Goal: Transaction & Acquisition: Purchase product/service

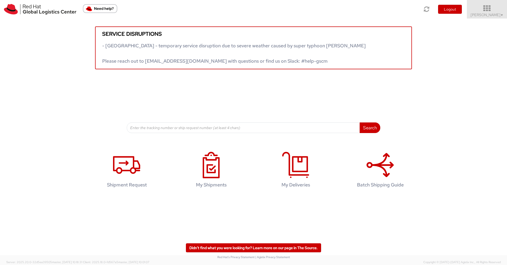
click at [484, 12] on span "Nilesh Shinde ▼" at bounding box center [487, 14] width 33 height 5
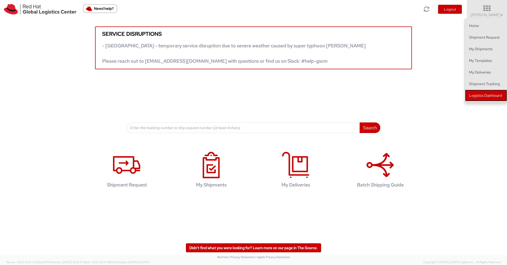
click at [488, 96] on link "Logistics Dashboard" at bounding box center [486, 96] width 42 height 12
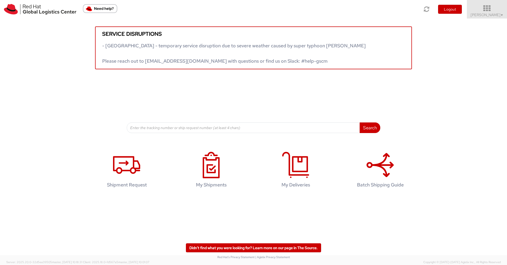
click at [489, 9] on icon at bounding box center [487, 8] width 46 height 7
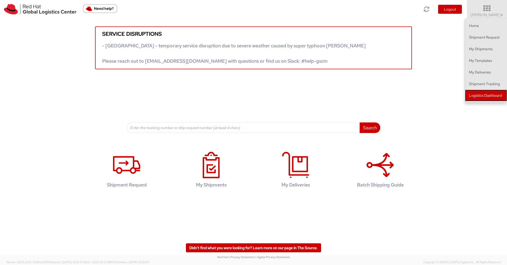
click at [487, 96] on link "Logistics Dashboard" at bounding box center [486, 96] width 42 height 12
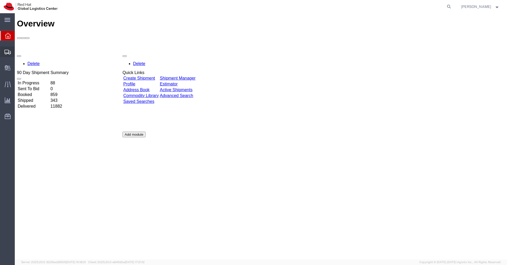
click at [18, 51] on span "Shipments" at bounding box center [17, 51] width 4 height 11
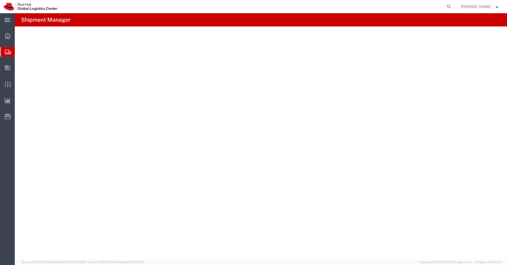
click at [19, 51] on span "Shipments" at bounding box center [17, 51] width 4 height 11
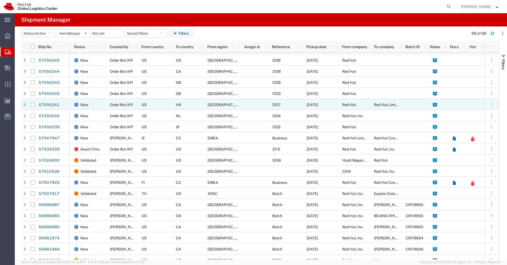
scroll to position [162, 0]
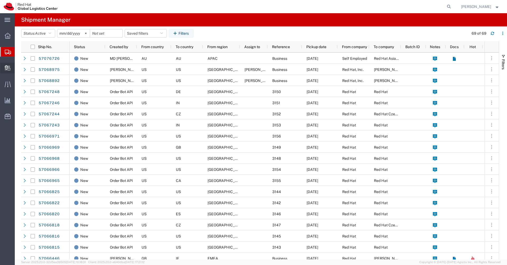
click at [0, 0] on span "Create Delivery" at bounding box center [0, 0] width 0 height 0
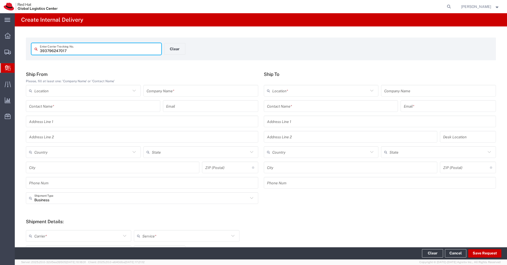
type input "393796247017"
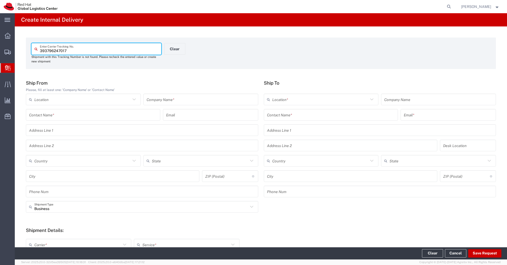
click at [73, 52] on input "393796247017" at bounding box center [99, 48] width 118 height 9
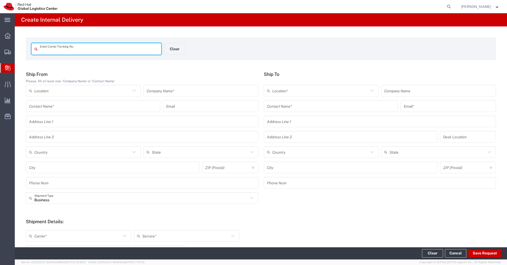
paste input "393796247016"
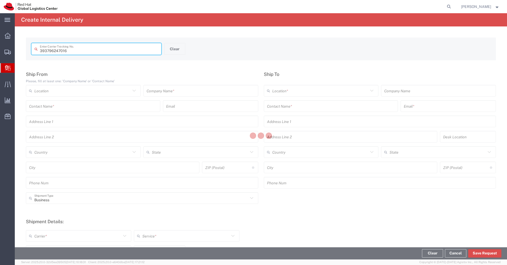
type input "393796247016"
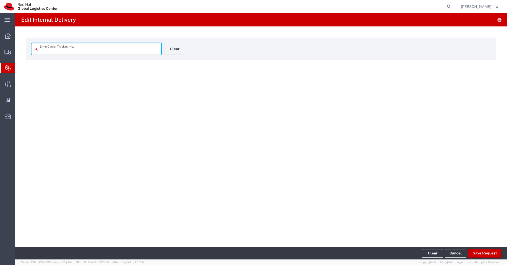
type input "393796247016"
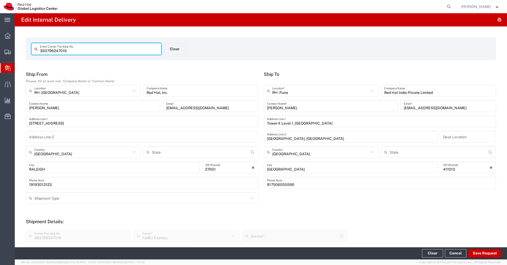
type input "Your Packaging"
type input "[US_STATE]"
type input "Mahārāshtra"
type input "International Economy"
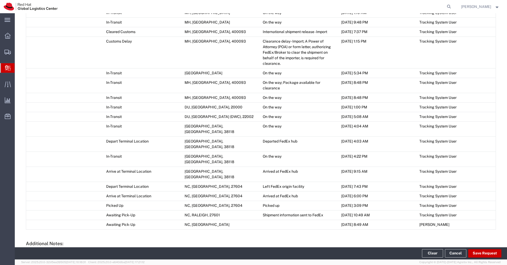
scroll to position [362, 0]
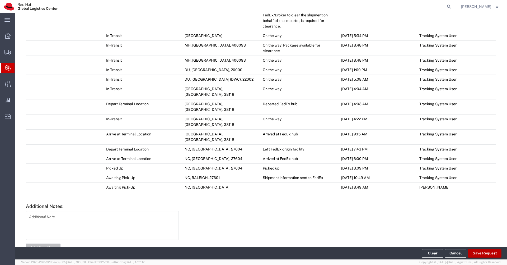
click at [481, 253] on button "Save Request" at bounding box center [484, 253] width 33 height 8
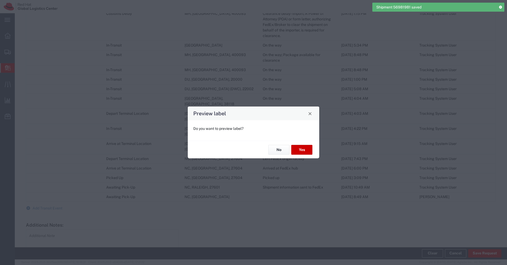
type input "Your Packaging"
type input "International Economy"
click at [277, 149] on button "No" at bounding box center [278, 150] width 21 height 10
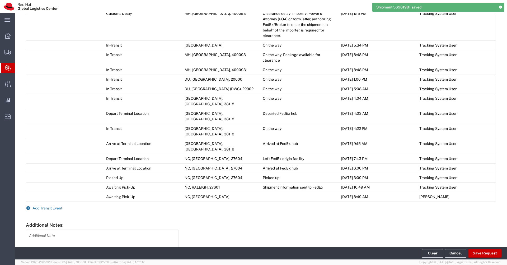
click at [57, 206] on span "Add Transit Event" at bounding box center [47, 208] width 30 height 4
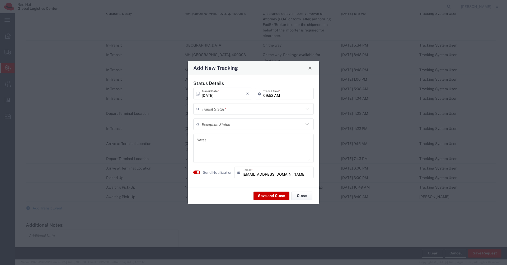
click at [289, 109] on input "text" at bounding box center [253, 108] width 102 height 9
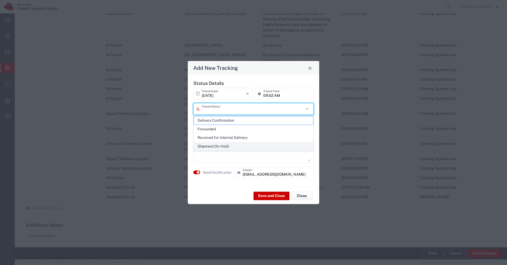
click at [237, 142] on span "Shipment On-Hold" at bounding box center [253, 146] width 119 height 8
type input "Shipment On-Hold"
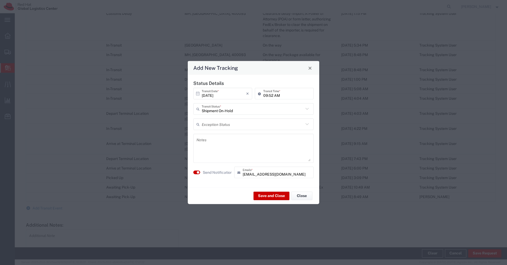
click at [261, 125] on input "text" at bounding box center [253, 123] width 102 height 9
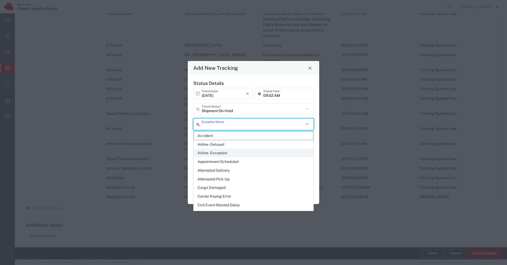
scroll to position [302, 0]
click at [313, 81] on h5 "Status Details" at bounding box center [253, 83] width 120 height 6
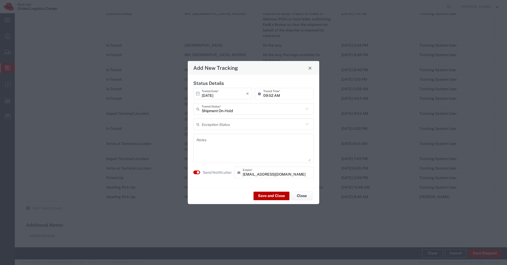
click at [261, 198] on button "Save and Close" at bounding box center [272, 195] width 36 height 8
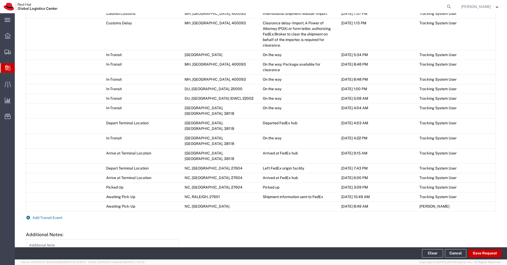
click at [48, 215] on span "Add Transit Event" at bounding box center [47, 217] width 30 height 4
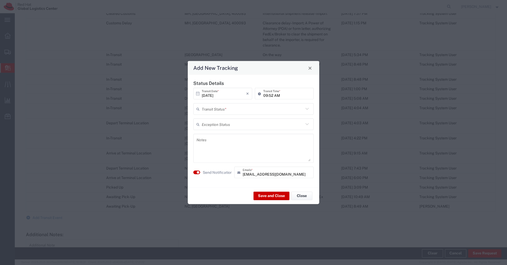
click at [230, 108] on input "text" at bounding box center [253, 108] width 102 height 9
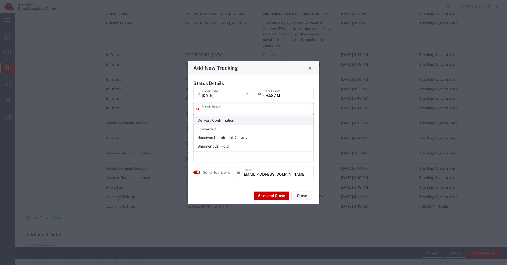
click at [220, 120] on span "Delivery Confirmation" at bounding box center [253, 120] width 119 height 8
type input "Delivery Confirmation"
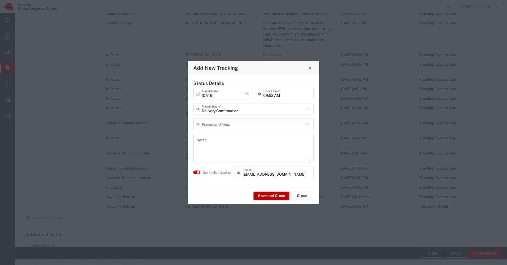
click at [262, 199] on button "Save and Close" at bounding box center [272, 195] width 36 height 8
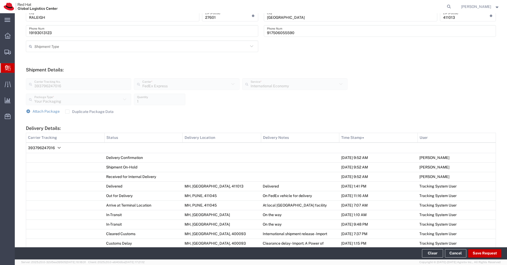
scroll to position [0, 0]
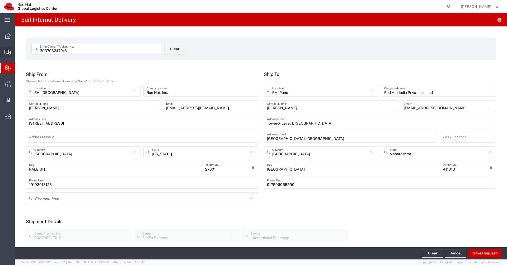
click at [0, 0] on span "Create Shipment" at bounding box center [0, 0] width 0 height 0
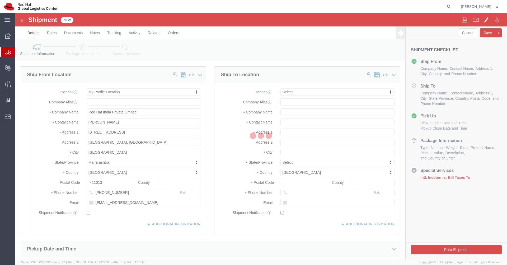
select select
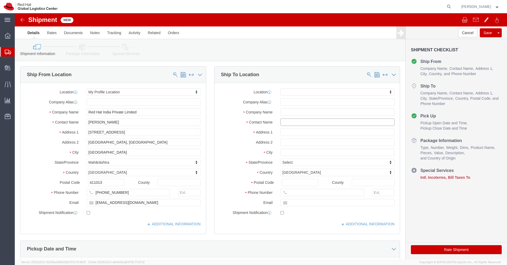
click input "text"
paste input "[PERSON_NAME] [PERSON_NAME]"
type input "[PERSON_NAME] [PERSON_NAME]"
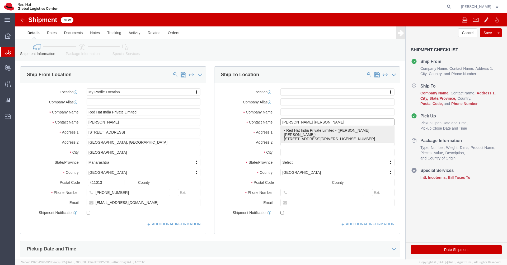
click p "- Red Hat India Private Limited - ([PERSON_NAME] [PERSON_NAME]) [STREET_ADDRESS…"
select select "37948"
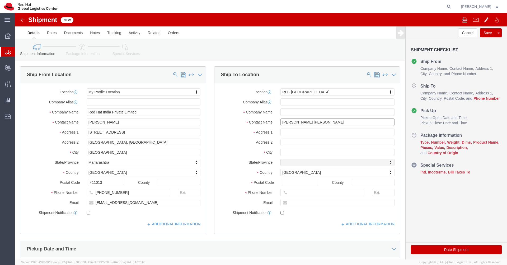
select select "DL"
type input "[PERSON_NAME] [PERSON_NAME]"
type input "[GEOGRAPHIC_DATA]"
select select "38007"
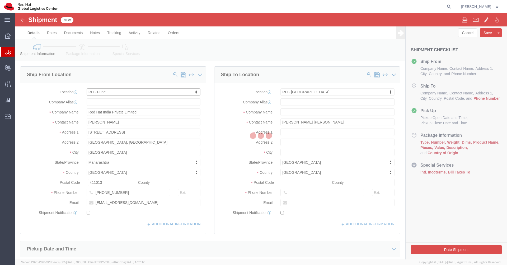
select select "MH"
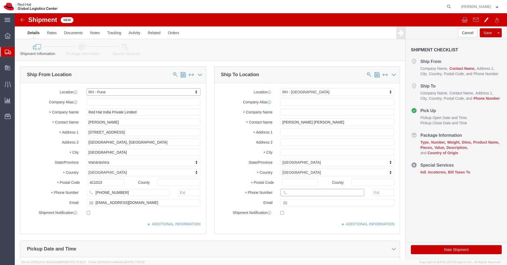
click input "text"
paste input "[PHONE_NUMBER]"
click input "[PHONE_NUMBER]"
type input "[PHONE_NUMBER]"
click input "[PERSON_NAME]"
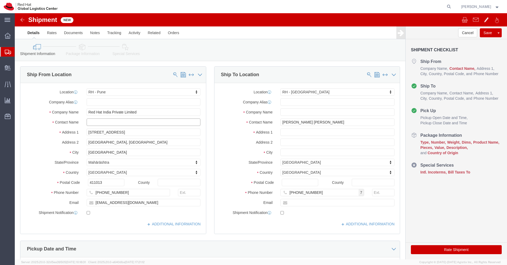
paste input "[PERSON_NAME]"
type input "[PERSON_NAME]"
click input "[PHONE_NUMBER]"
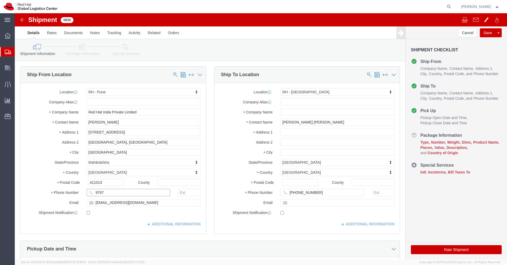
type input "9767477474"
click input "[EMAIL_ADDRESS][DOMAIN_NAME]"
type input "a"
type input "[EMAIL_ADDRESS][DOMAIN_NAME]"
click input "checkbox"
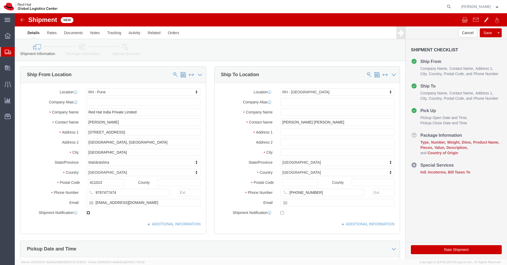
click input "checkbox"
checkbox input "true"
click link "Special Services"
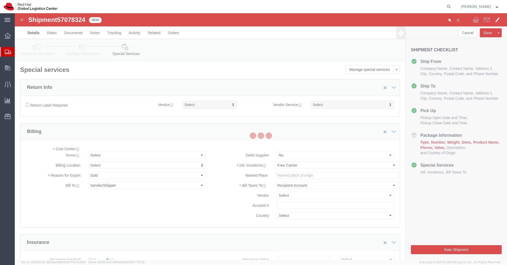
select select "COSTCENTER"
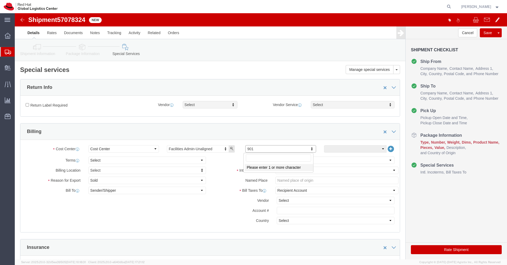
type input "465"
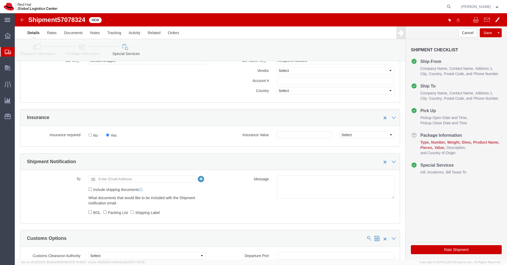
scroll to position [134, 0]
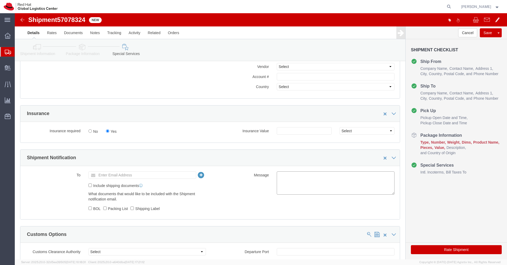
click textarea
paste textarea "FASTER Program"
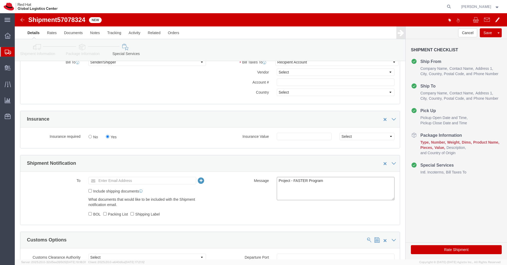
type textarea "Project - FASTER Program"
click icon
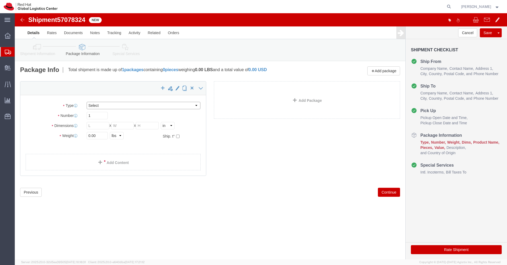
click select "Select Case(s) Crate(s) Envelope Large Box Medium Box PAK Skid(s) Small Box Sma…"
select select "YRPK"
click select "Select Case(s) Crate(s) Envelope Large Box Medium Box PAK Skid(s) Small Box Sma…"
click input "text"
type input "35"
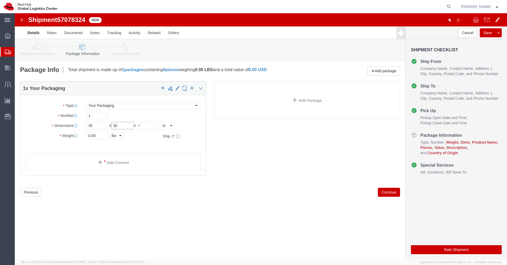
type input "30"
type input "10"
click select "Select cm ft in"
select select "CM"
click select "Select cm ft in"
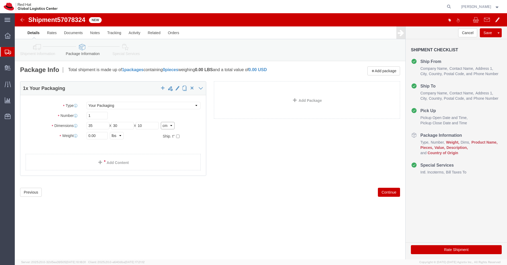
type input "88.90"
type input "76.20"
type input "25.40"
click select "Select kgs lbs"
select select "KGS"
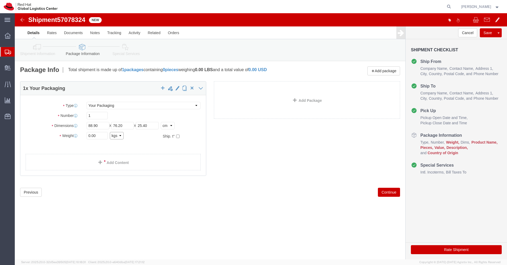
click select "Select kgs lbs"
click input "88.90"
type input "35"
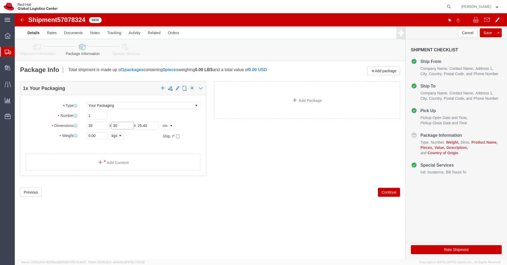
type input "30"
type input "10"
click span
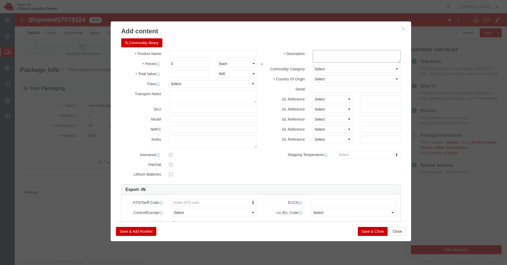
click textarea
type textarea "Red Hat Branded"
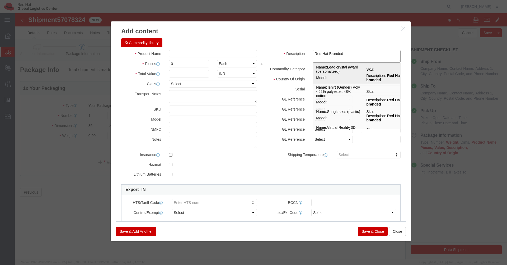
click span "Model:"
select select "USD"
type input "7013.91.0000"
select select
type input "Lead crystal award (personalized)"
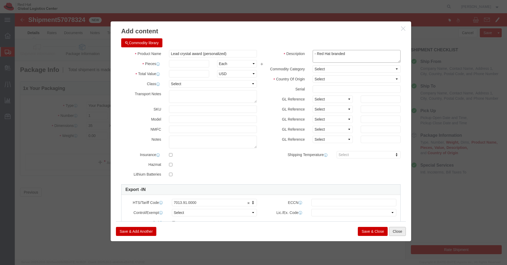
type textarea "- Red Hat branded"
click button "Close"
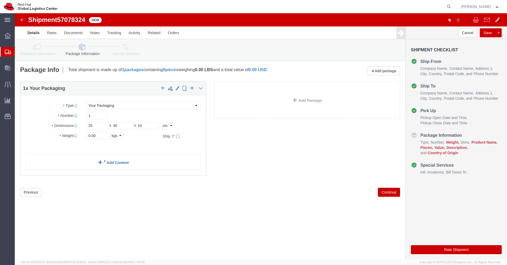
click link "Add Content"
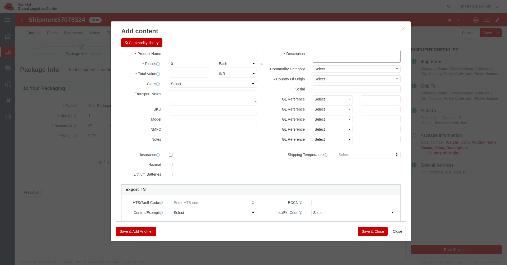
click textarea
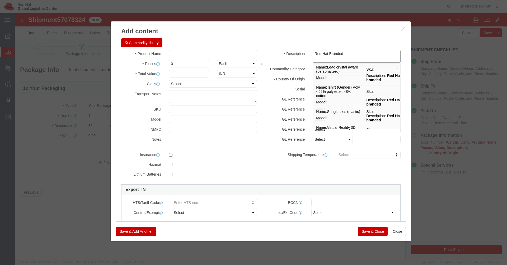
type textarea "Red Hat Branded"
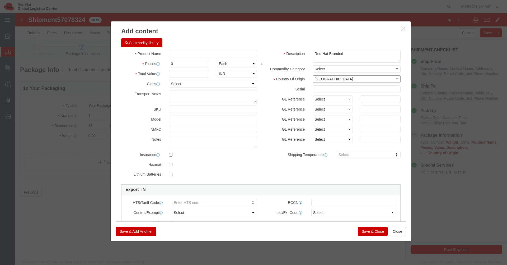
select select "CN"
click input "text"
paste input "Backpack"
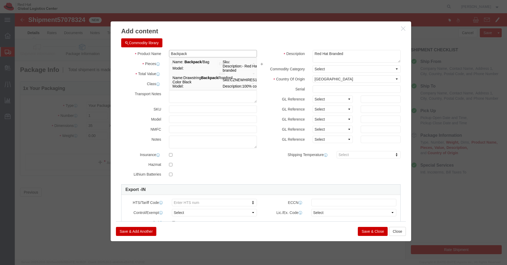
type input "Backpack"
click h3 "Add content"
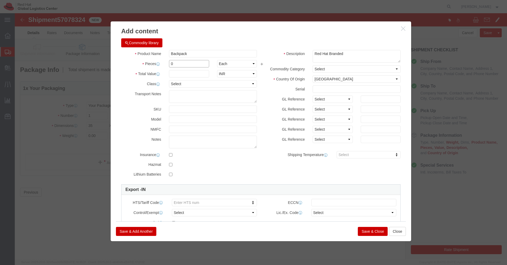
click input "0"
type input "1"
click h3 "Add content"
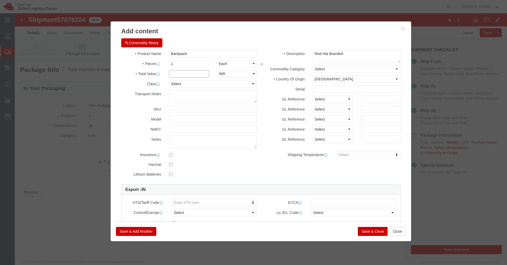
click input "text"
paste input "2395.38"
type input "2395.38"
click button "Save & Close"
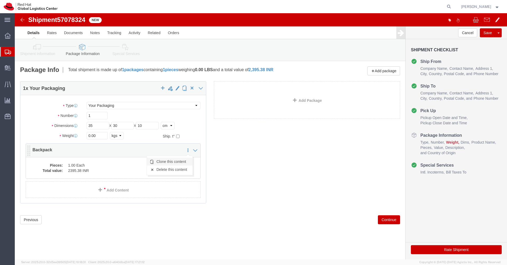
click link "Clone this content"
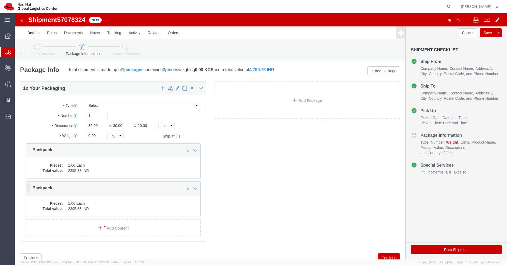
click dd "2395.38 INR"
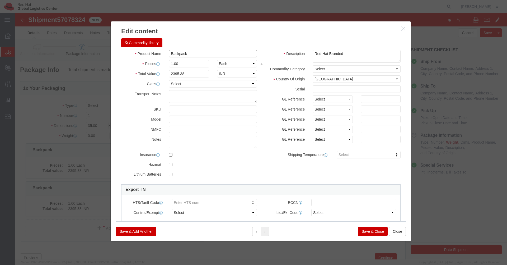
click input "Backpack"
paste input "Journal"
type input "Journal"
click input "2395.38"
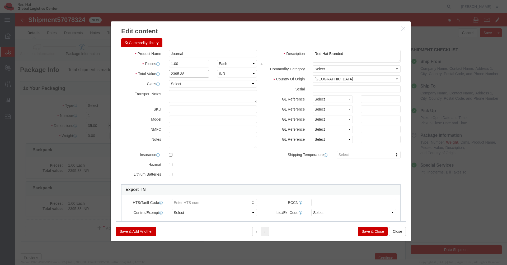
click input "2395.38"
paste input "1063.63"
type input "1063.63"
click button "Save & Close"
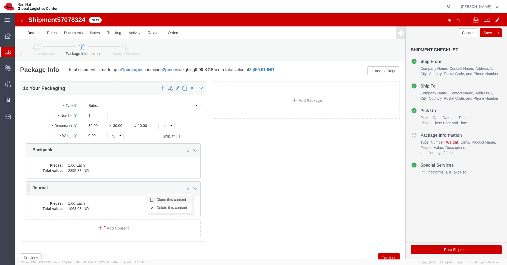
click link "Clone this content"
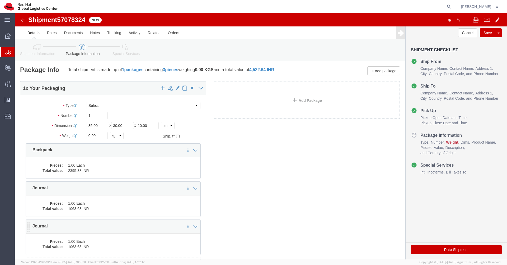
click dd "1063.63 INR"
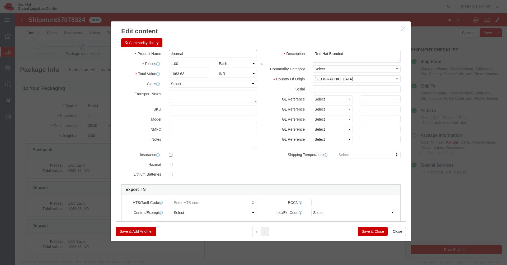
click input "Journal"
paste input "Pen"
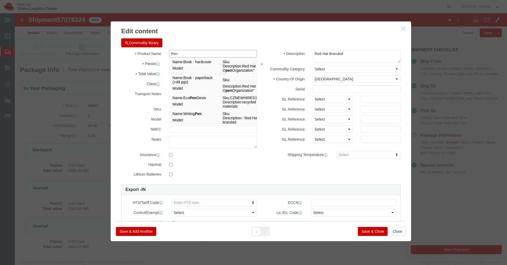
type input "Pen"
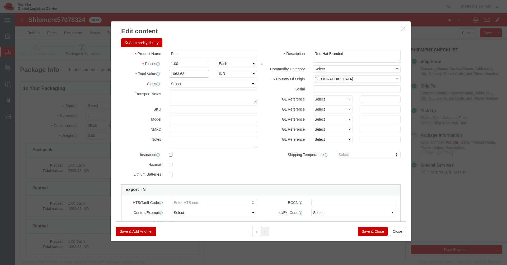
click input "1063.63"
paste input "33.18"
type input "133.18"
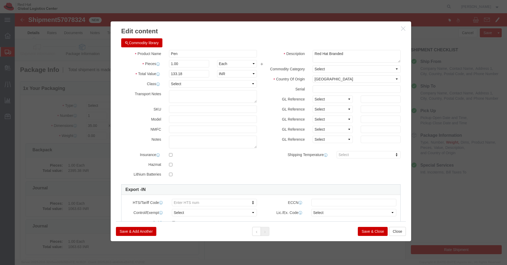
click button "Save & Close"
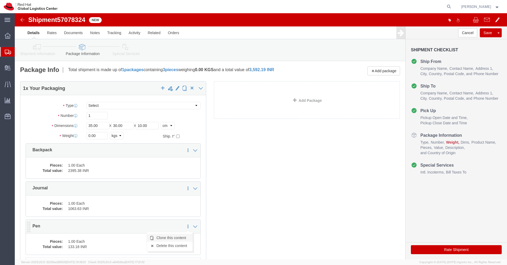
click link "Clone this content"
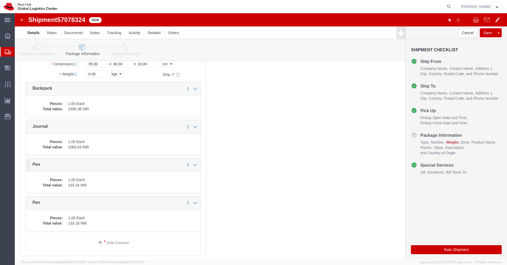
scroll to position [74, 0]
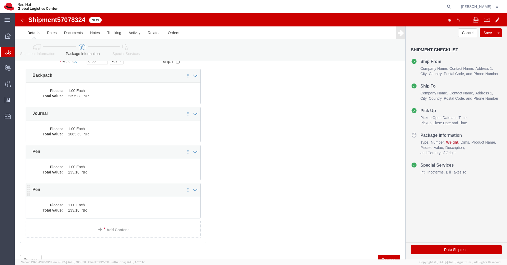
click dd "1.00 Each"
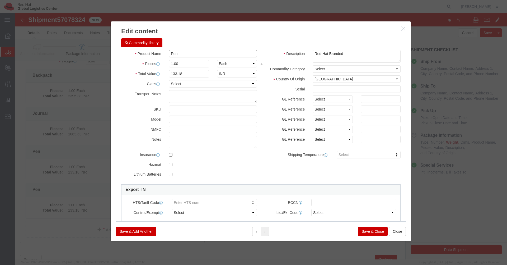
click input "Pen"
paste input "Gel"
type input "Gel Pen"
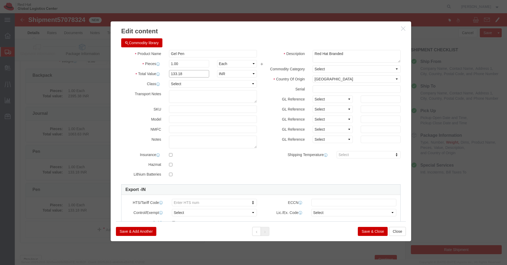
click input "133.18"
paste input "284.11"
type input "284.11"
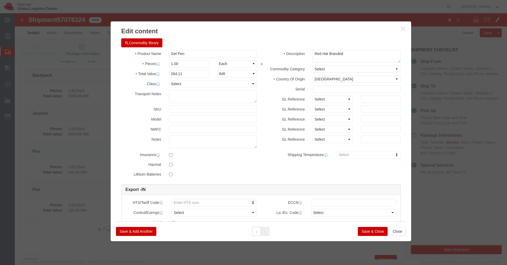
click button "Save & Close"
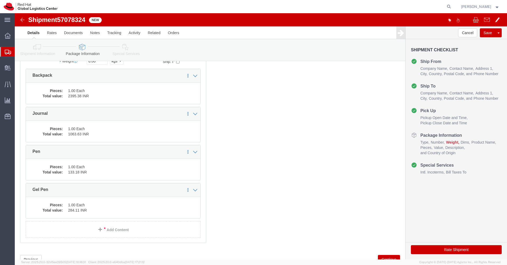
scroll to position [0, 0]
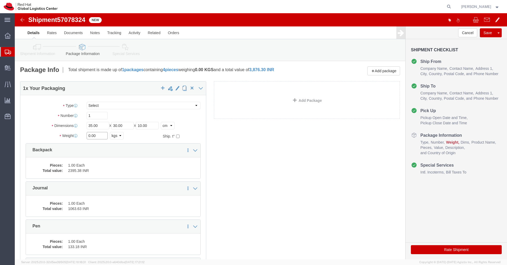
click input "0.00"
type input "1.180"
click button "Rate Shipment"
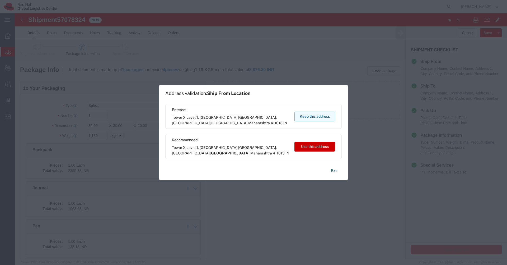
click at [326, 115] on button "Keep this address" at bounding box center [314, 116] width 41 height 10
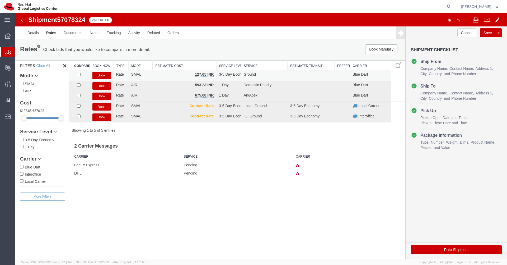
click at [98, 77] on button "Book" at bounding box center [101, 76] width 18 height 8
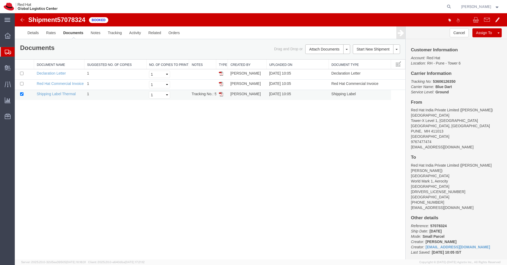
click at [222, 96] on img at bounding box center [221, 94] width 4 height 4
click at [483, 42] on link "Clone Shipment" at bounding box center [479, 41] width 46 height 8
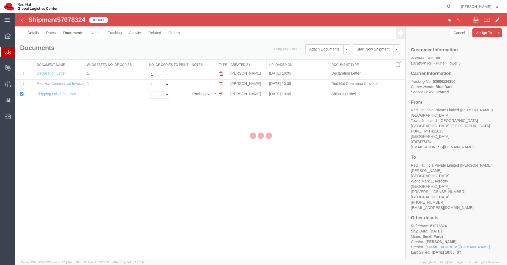
select select "38007"
select select "37948"
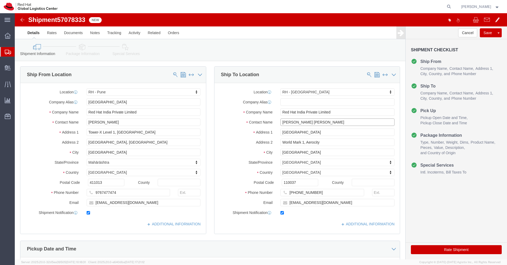
click input "[PERSON_NAME] [PERSON_NAME]"
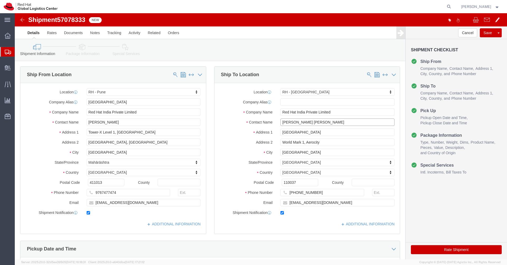
click input "[PERSON_NAME] [PERSON_NAME]"
paste input "[PERSON_NAME]"
type input "[PERSON_NAME]"
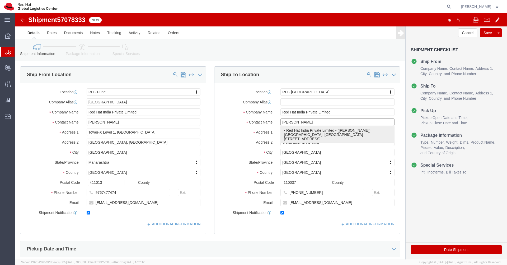
click p "- Red Hat India Private Limited - ([PERSON_NAME]) [GEOGRAPHIC_DATA], [STREET_AD…"
select select "37925"
type input "[PERSON_NAME]"
type input "Bagmane [GEOGRAPHIC_DATA]"
type input "FL 10, [GEOGRAPHIC_DATA], [GEOGRAPHIC_DATA]"
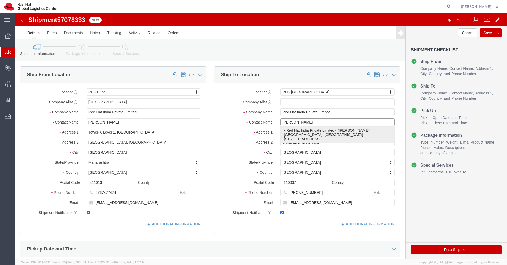
type input "[GEOGRAPHIC_DATA]"
select select "KA"
type input "560037"
type input "[PERSON_NAME][EMAIL_ADDRESS][DOMAIN_NAME]"
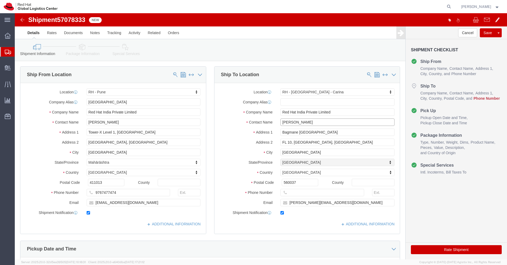
select select "KA"
type input "[PERSON_NAME]"
click input "text"
paste input "[PHONE_NUMBER]"
type input "[PHONE_NUMBER]"
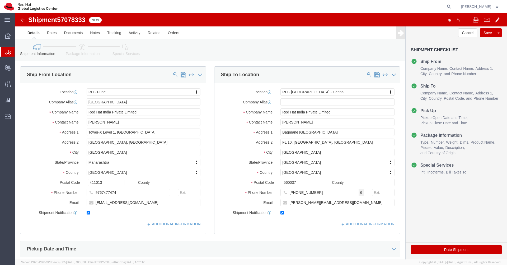
click button "Rate Shipment"
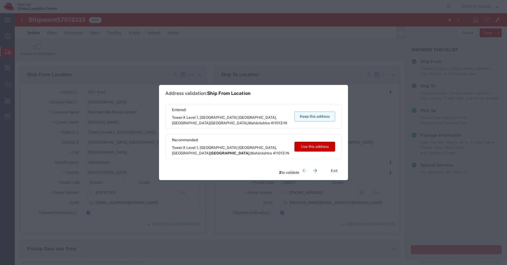
click at [313, 119] on button "Keep this address" at bounding box center [314, 116] width 41 height 10
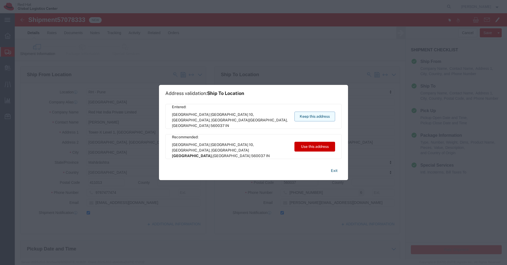
click at [313, 119] on button "Keep this address" at bounding box center [314, 116] width 41 height 10
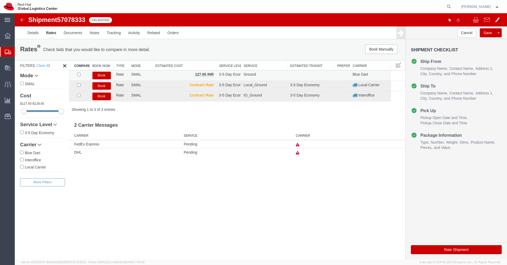
click at [100, 76] on button "Book" at bounding box center [101, 76] width 18 height 8
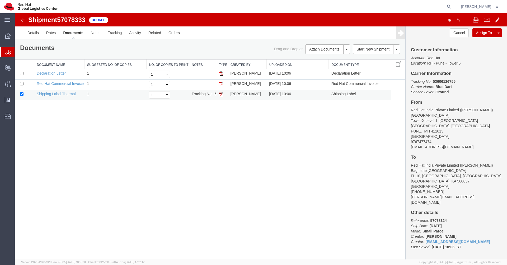
click at [222, 96] on img at bounding box center [221, 94] width 4 height 4
click at [31, 35] on link "Details" at bounding box center [33, 32] width 19 height 13
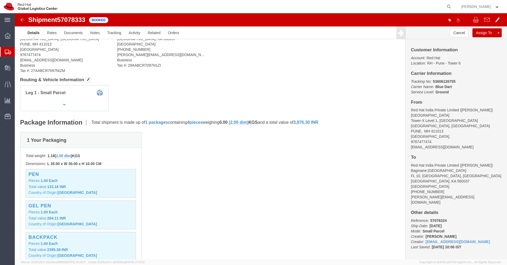
scroll to position [219, 0]
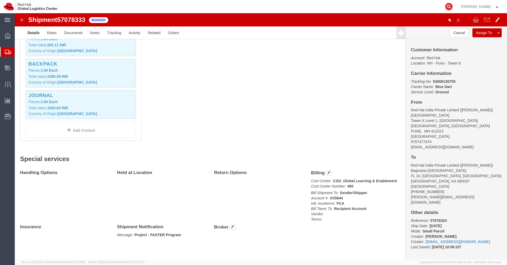
click at [453, 7] on icon at bounding box center [448, 6] width 7 height 7
paste input "56860663"
type input "56860663"
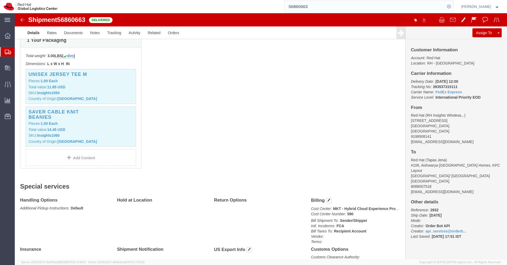
scroll to position [92, 0]
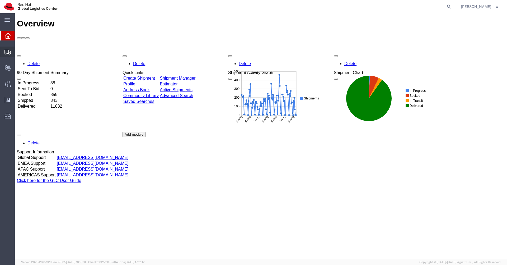
click at [18, 51] on span "Shipments" at bounding box center [17, 51] width 4 height 11
